Goal: Task Accomplishment & Management: Use online tool/utility

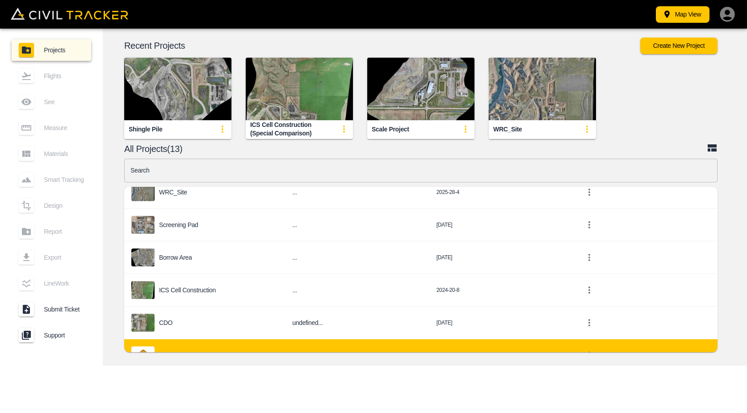
scroll to position [179, 0]
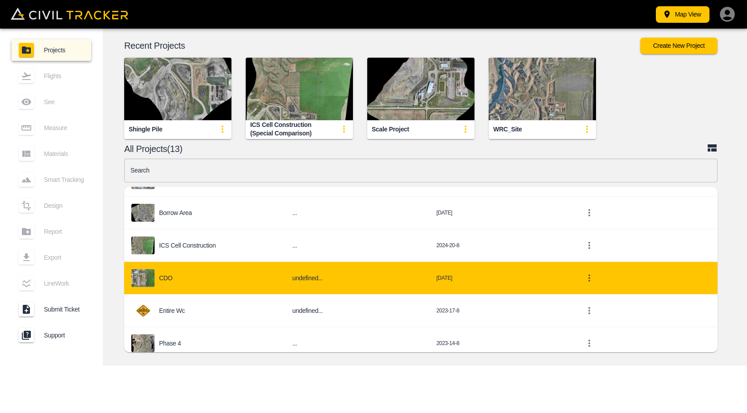
click at [189, 283] on div "CDO" at bounding box center [204, 278] width 147 height 18
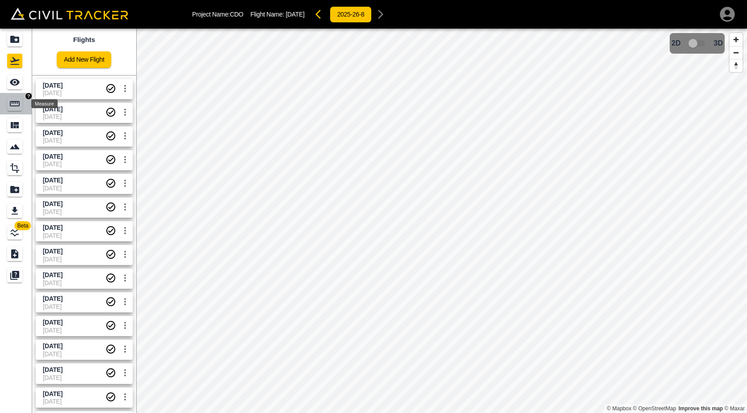
click at [16, 105] on icon "Measure" at bounding box center [14, 103] width 11 height 11
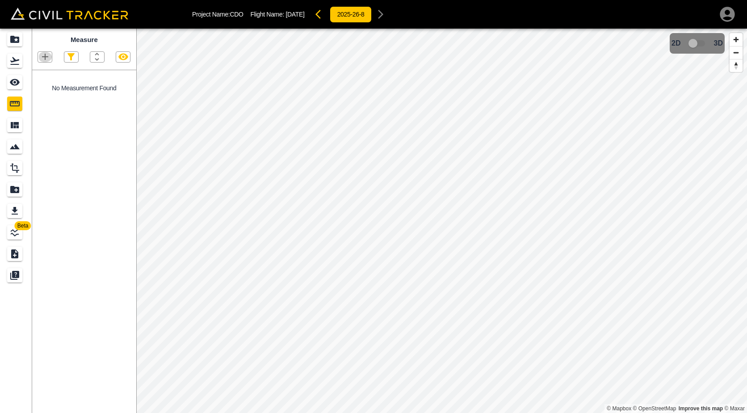
click at [41, 60] on icon "button" at bounding box center [45, 56] width 11 height 11
click at [37, 96] on p "Polygon" at bounding box center [42, 99] width 21 height 7
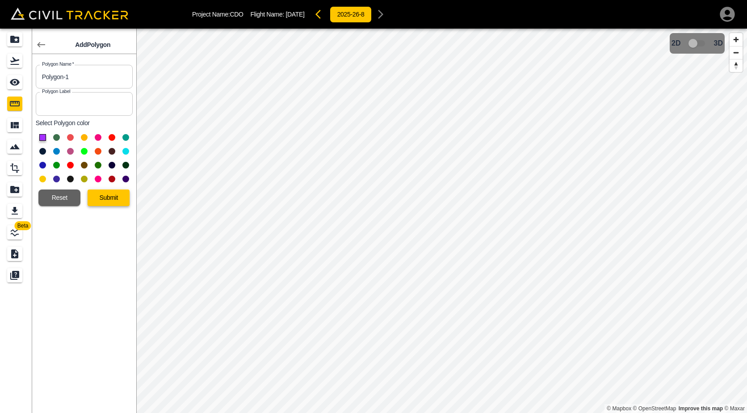
click at [103, 194] on button "Submit" at bounding box center [109, 198] width 42 height 17
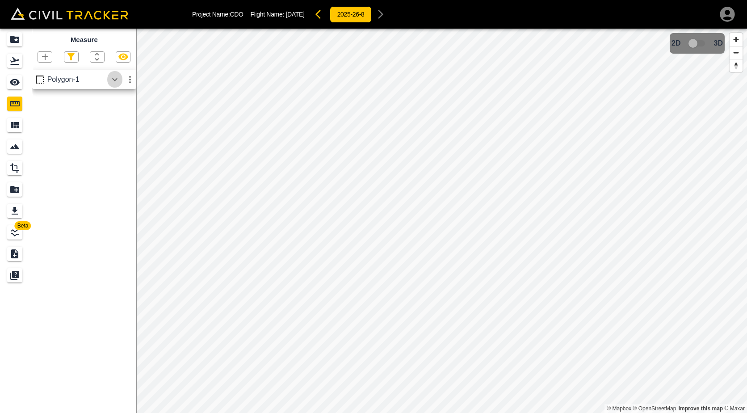
click at [118, 81] on icon "button" at bounding box center [115, 79] width 11 height 11
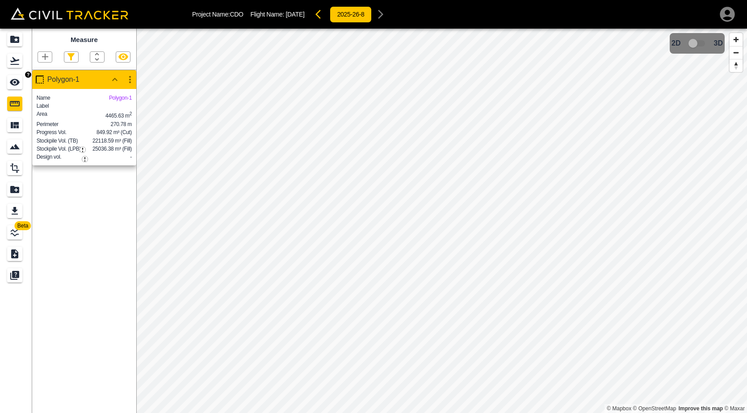
click at [7, 83] on link at bounding box center [16, 82] width 32 height 21
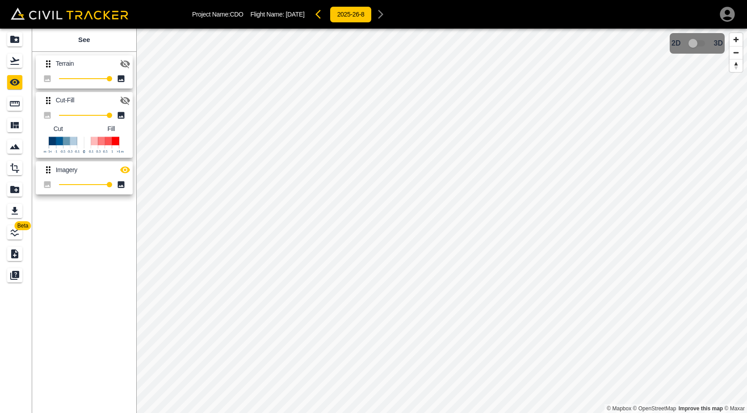
click at [126, 101] on icon "button" at bounding box center [125, 101] width 10 height 8
click at [126, 101] on icon "button" at bounding box center [125, 100] width 10 height 7
click at [12, 107] on icon "Measure" at bounding box center [14, 103] width 11 height 11
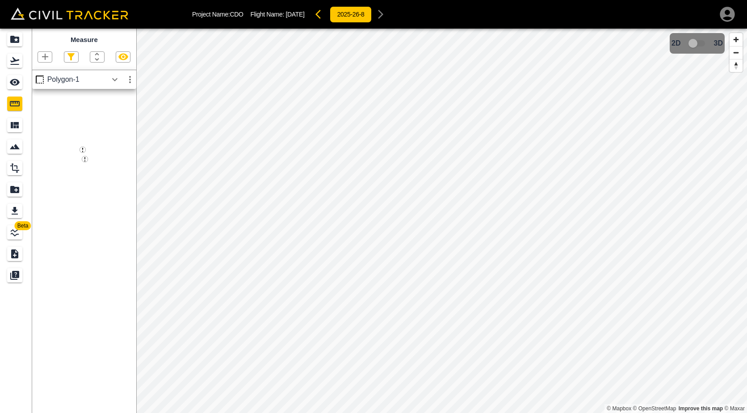
click at [119, 53] on icon "button" at bounding box center [123, 56] width 11 height 11
click at [325, 21] on button "button" at bounding box center [321, 14] width 18 height 18
click at [385, 13] on icon "button" at bounding box center [380, 14] width 11 height 11
click at [118, 57] on icon "button" at bounding box center [123, 56] width 11 height 11
click at [118, 57] on icon "button" at bounding box center [123, 57] width 10 height 7
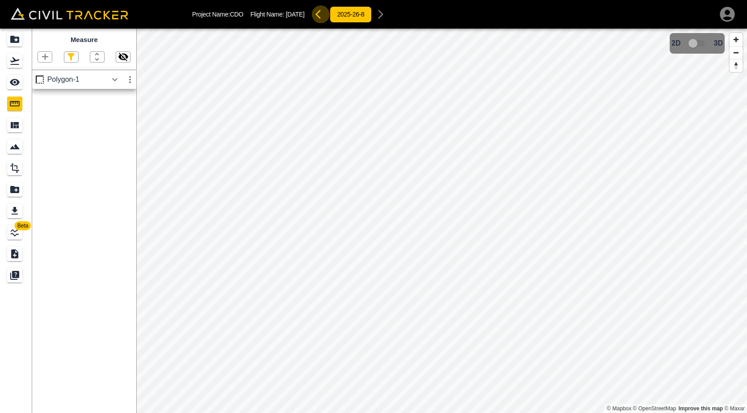
click at [322, 16] on button "button" at bounding box center [321, 14] width 18 height 18
click at [386, 15] on icon "button" at bounding box center [380, 14] width 11 height 11
click at [43, 62] on icon "button" at bounding box center [45, 56] width 11 height 11
click at [46, 96] on p "Polygon" at bounding box center [42, 99] width 21 height 7
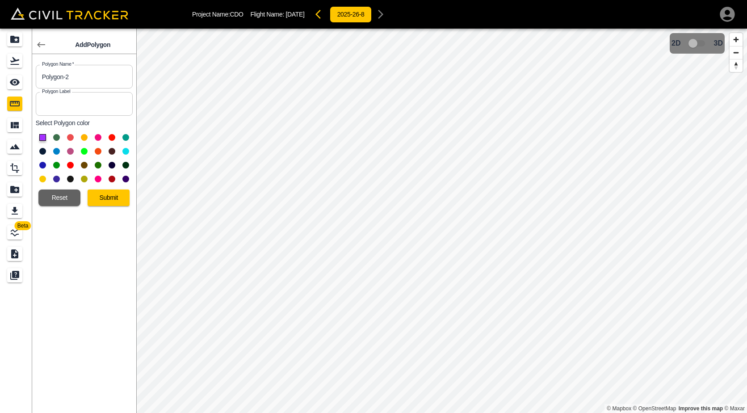
click at [82, 150] on button at bounding box center [84, 151] width 7 height 7
click at [96, 194] on button "Submit" at bounding box center [109, 198] width 42 height 17
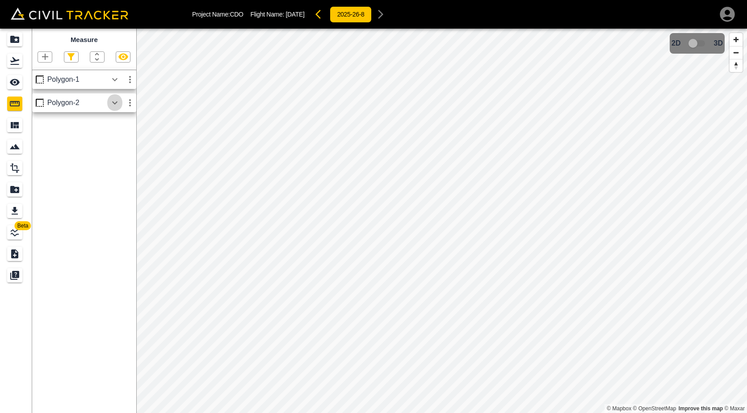
click at [118, 105] on icon "button" at bounding box center [115, 102] width 11 height 11
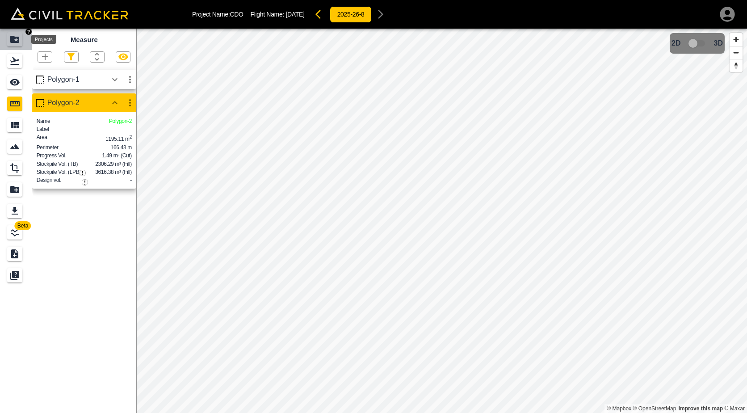
click at [17, 36] on icon "Projects" at bounding box center [14, 39] width 11 height 11
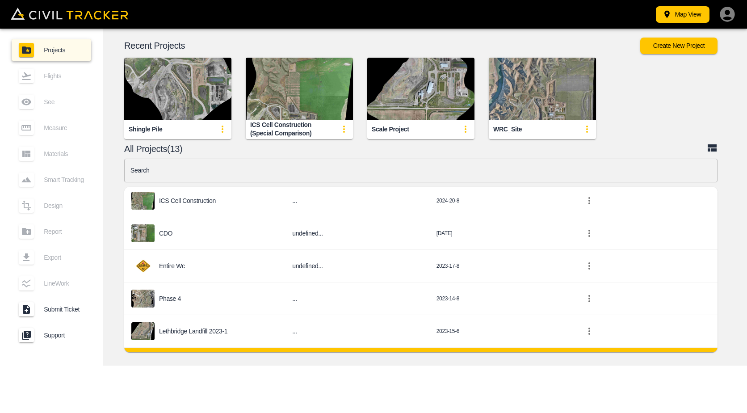
scroll to position [284, 0]
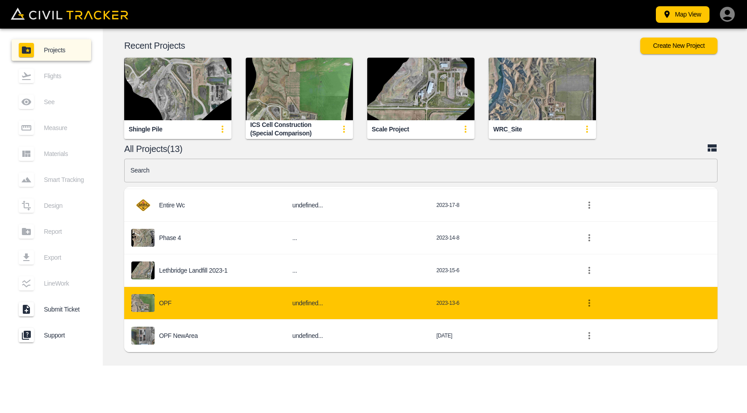
click at [180, 304] on div "OPF" at bounding box center [204, 303] width 147 height 18
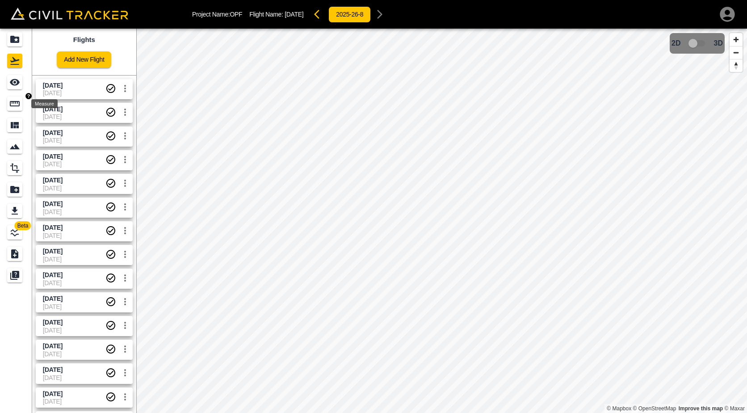
click at [13, 101] on icon "Measure" at bounding box center [15, 103] width 10 height 5
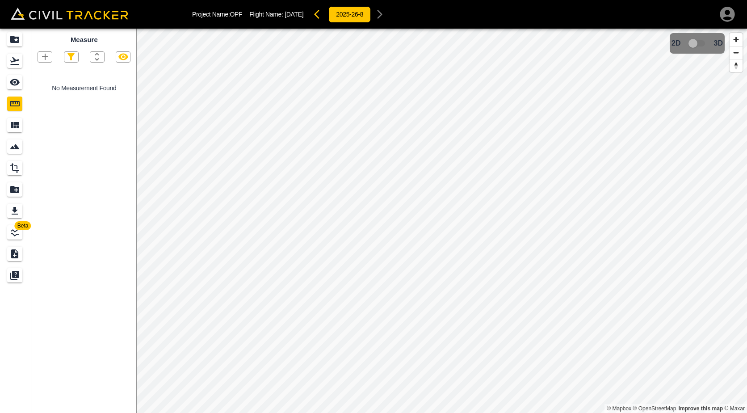
click at [40, 59] on icon "button" at bounding box center [45, 56] width 11 height 11
click at [38, 97] on p "Polygon" at bounding box center [42, 99] width 21 height 7
click at [49, 52] on icon "button" at bounding box center [45, 56] width 11 height 11
click at [48, 101] on p "Polygon" at bounding box center [42, 99] width 21 height 7
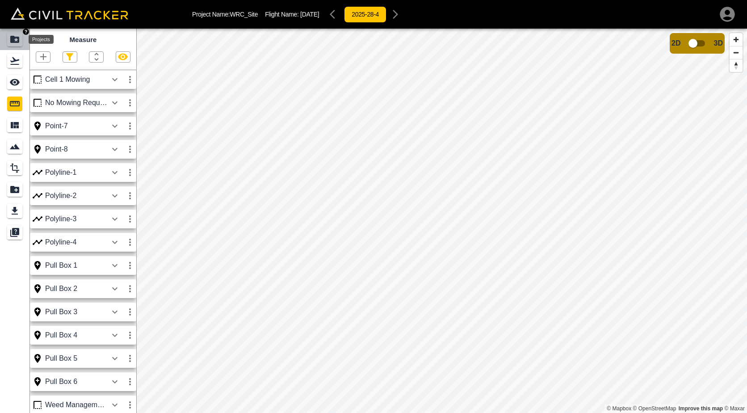
click at [15, 42] on icon "Projects" at bounding box center [14, 39] width 9 height 7
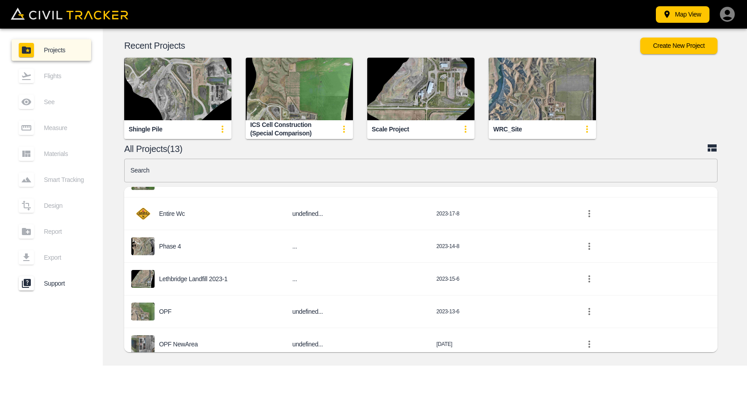
scroll to position [284, 0]
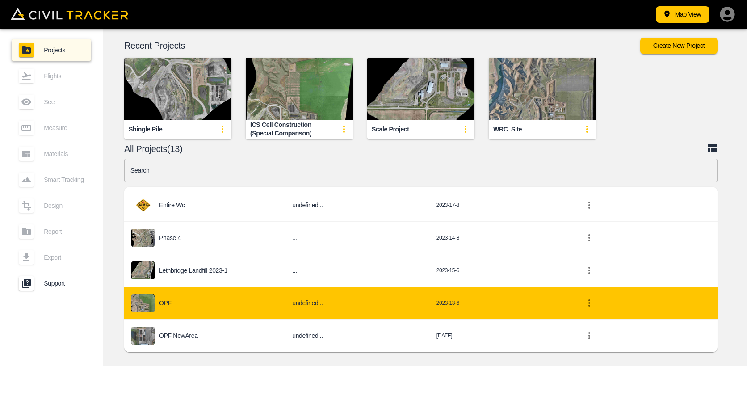
click at [194, 305] on div "OPF" at bounding box center [204, 303] width 147 height 18
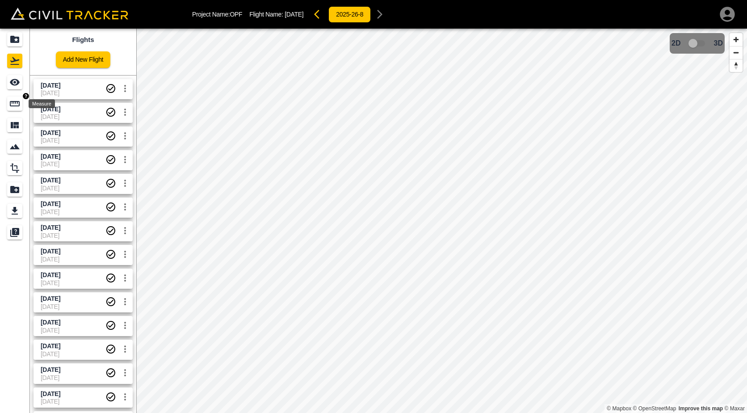
click at [13, 100] on icon "Measure" at bounding box center [14, 103] width 11 height 11
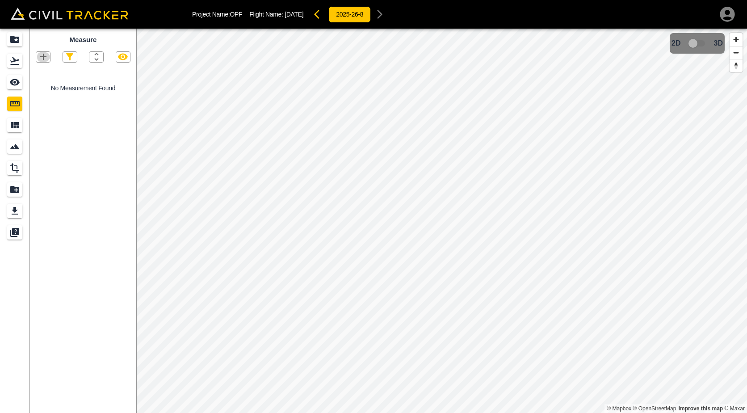
click at [38, 61] on icon "button" at bounding box center [43, 56] width 11 height 11
click at [34, 100] on p "Polygon" at bounding box center [42, 99] width 21 height 7
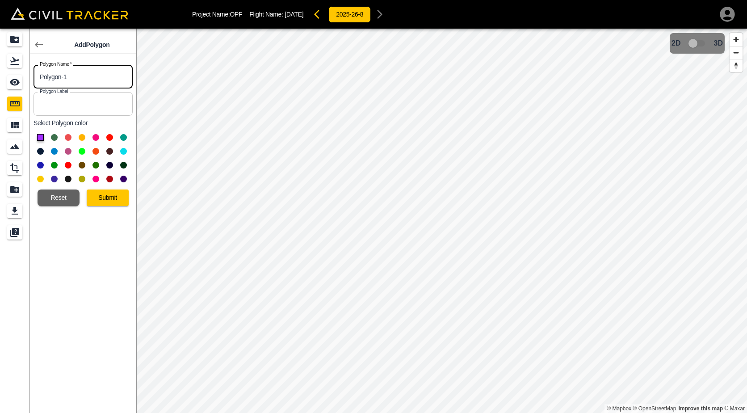
drag, startPoint x: 75, startPoint y: 75, endPoint x: -111, endPoint y: 74, distance: 186.4
click at [0, 74] on html "Project Name: OPF Flight Name: 8/26/2025 2025-26-8 Add Polygon Polygon Name   *…" at bounding box center [373, 206] width 747 height 413
type input "Green Wood"
click at [81, 154] on button at bounding box center [82, 151] width 7 height 7
click at [109, 202] on button "Submit" at bounding box center [108, 198] width 42 height 17
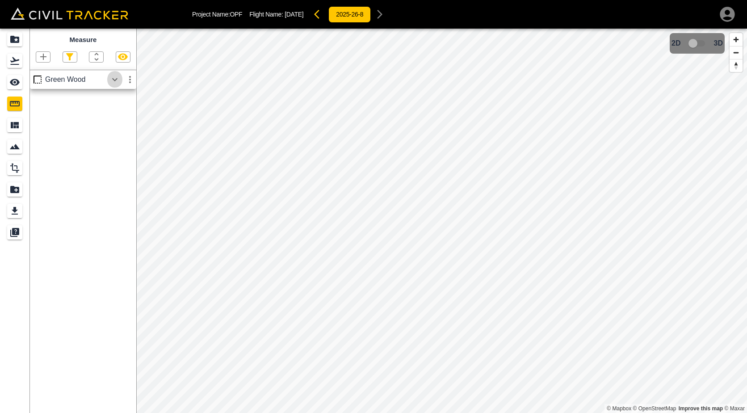
click at [118, 80] on icon "button" at bounding box center [115, 79] width 11 height 11
